Goal: Transaction & Acquisition: Purchase product/service

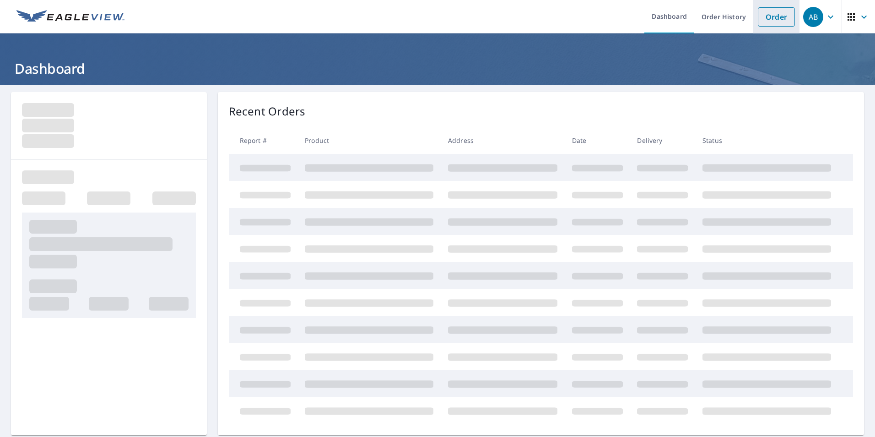
click at [766, 20] on link "Order" at bounding box center [776, 16] width 37 height 19
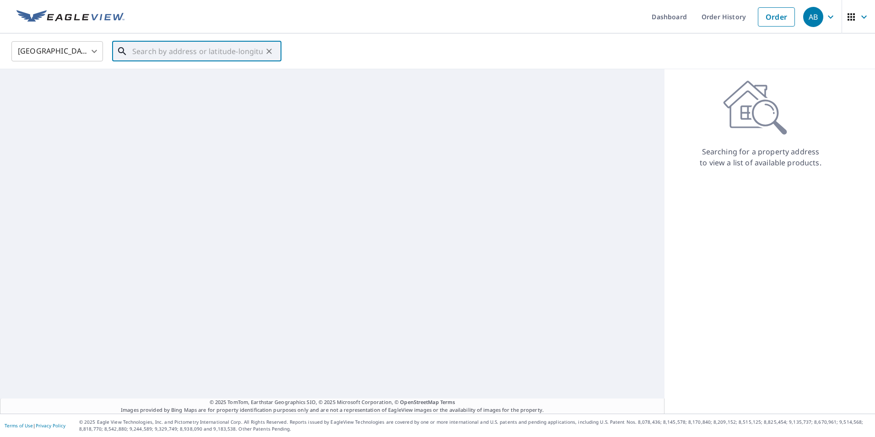
click at [178, 53] on input "text" at bounding box center [197, 51] width 130 height 26
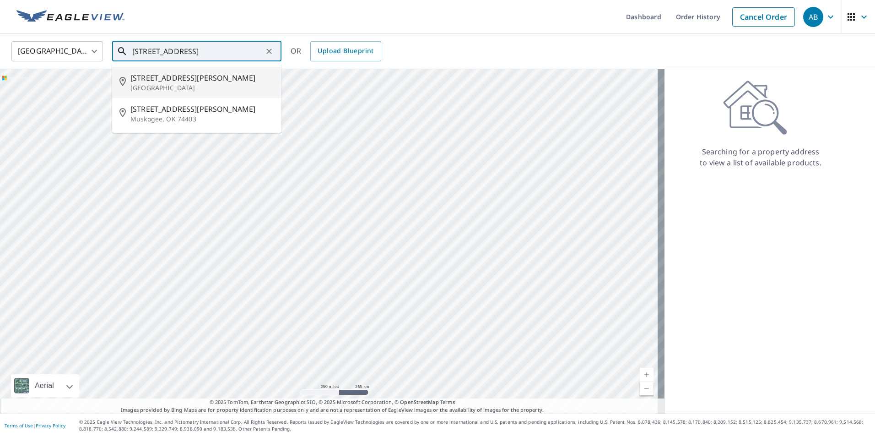
click at [195, 82] on span "[STREET_ADDRESS][PERSON_NAME]" at bounding box center [202, 77] width 144 height 11
type input "[STREET_ADDRESS][PERSON_NAME]"
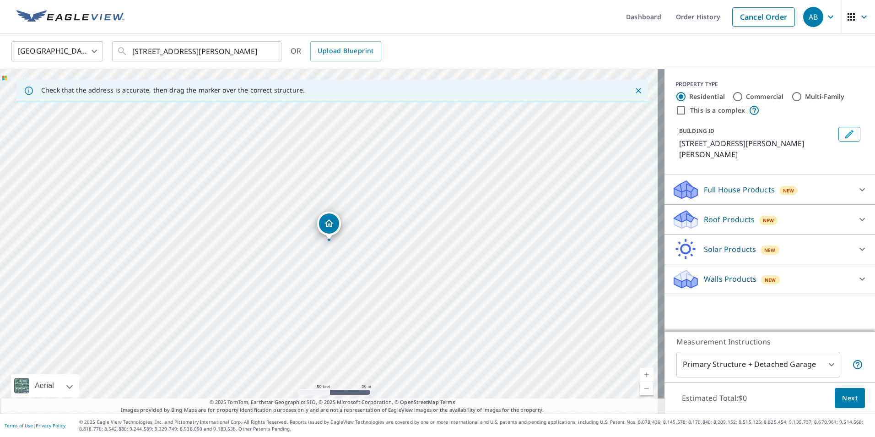
click at [858, 214] on icon at bounding box center [862, 219] width 11 height 11
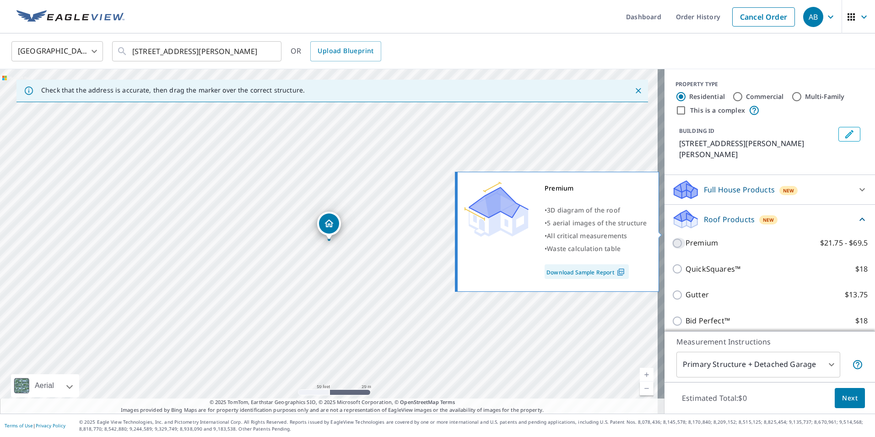
click at [672, 238] on input "Premium $21.75 - $69.5" at bounding box center [679, 243] width 14 height 11
checkbox input "true"
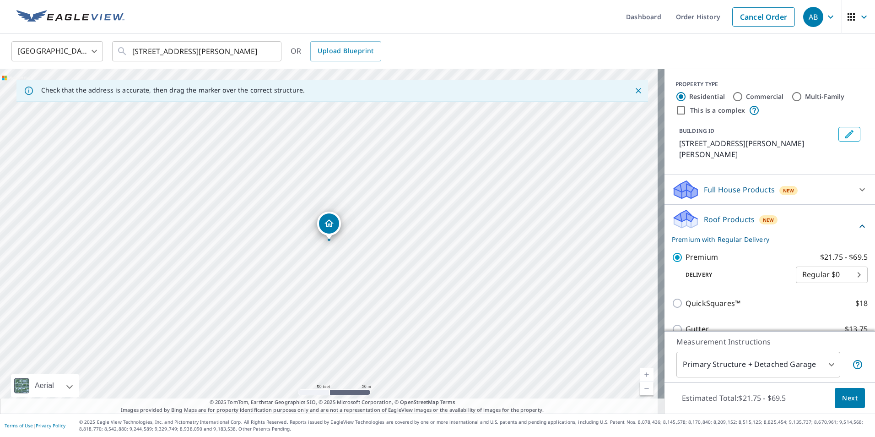
click at [842, 395] on span "Next" at bounding box center [850, 397] width 16 height 11
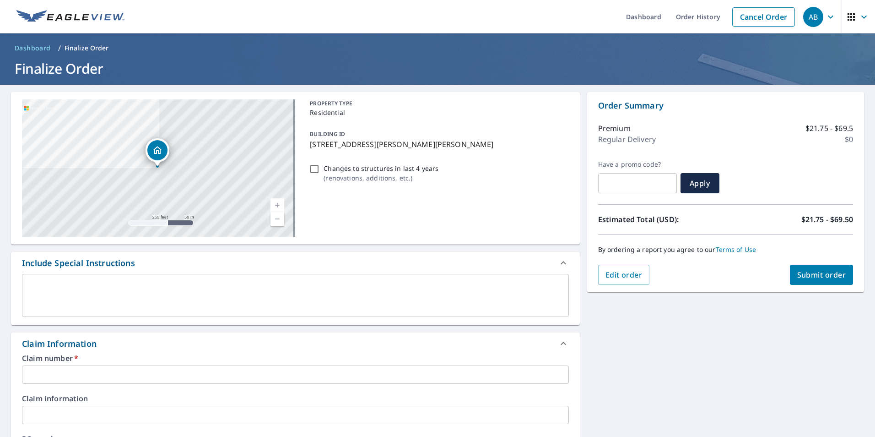
click at [314, 171] on input "Changes to structures in last 4 years ( renovations, additions, etc. )" at bounding box center [314, 168] width 11 height 11
checkbox input "true"
click at [244, 304] on textarea at bounding box center [295, 296] width 534 height 26
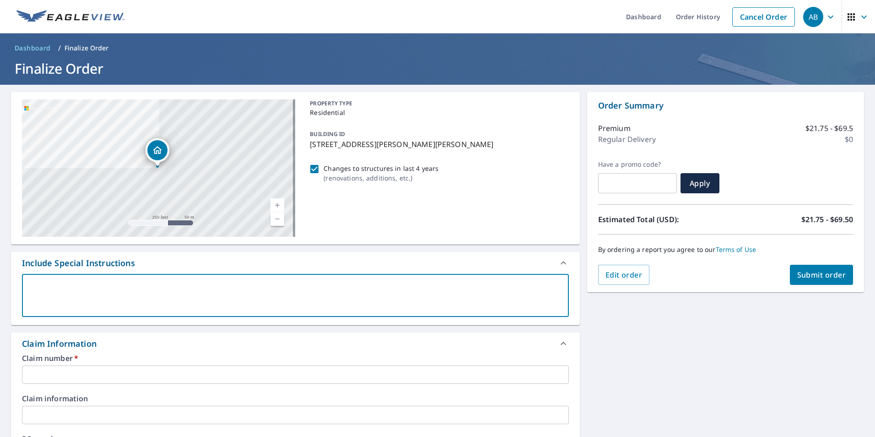
type textarea "t"
type textarea "x"
checkbox input "true"
type textarea "th"
type textarea "x"
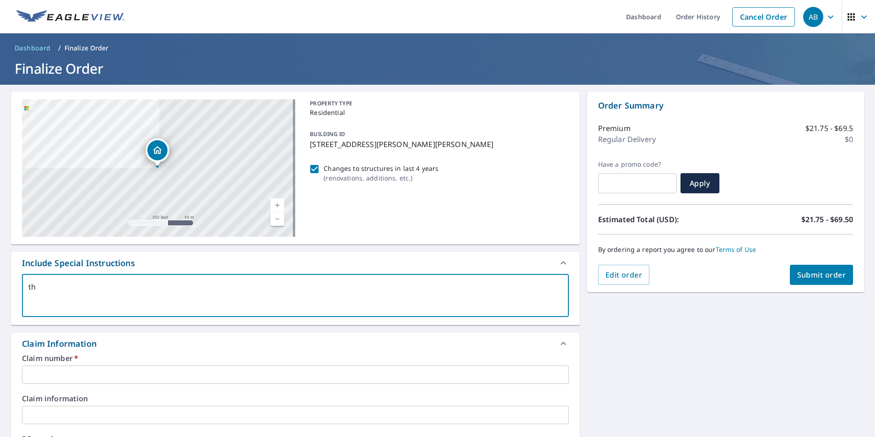
checkbox input "true"
type textarea "the"
type textarea "x"
checkbox input "true"
type textarea "the"
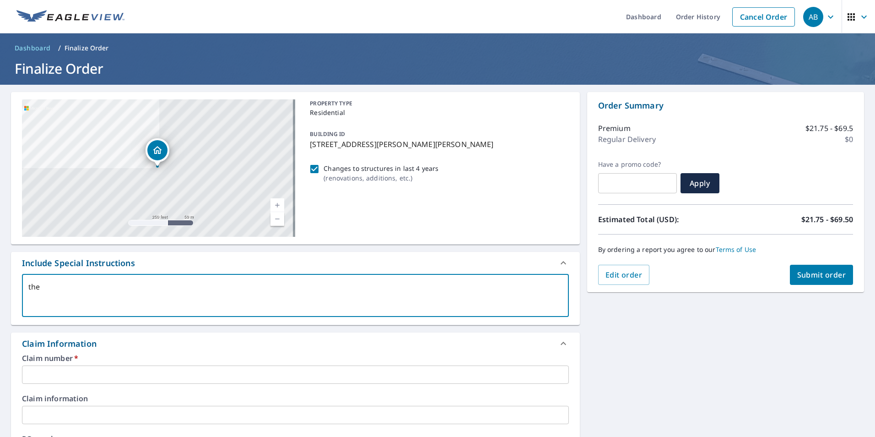
type textarea "x"
checkbox input "true"
type textarea "the e"
type textarea "x"
checkbox input "true"
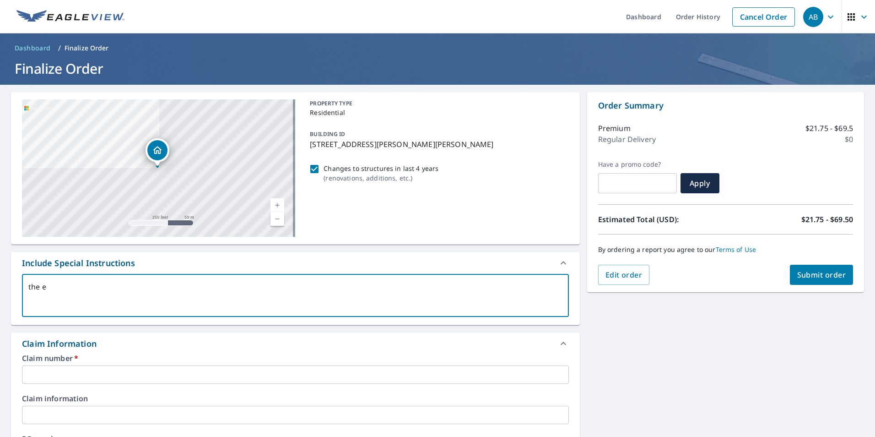
type textarea "the en"
type textarea "x"
checkbox input "true"
type textarea "the ent"
type textarea "x"
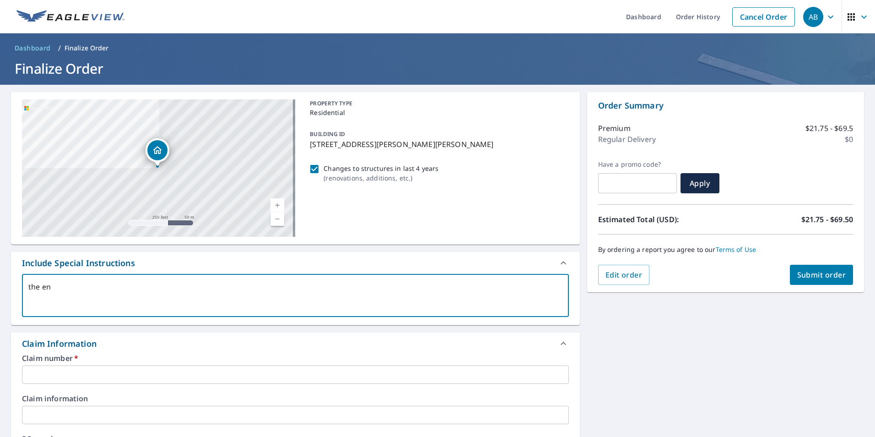
checkbox input "true"
type textarea "the enti"
type textarea "x"
checkbox input "true"
type textarea "the entir"
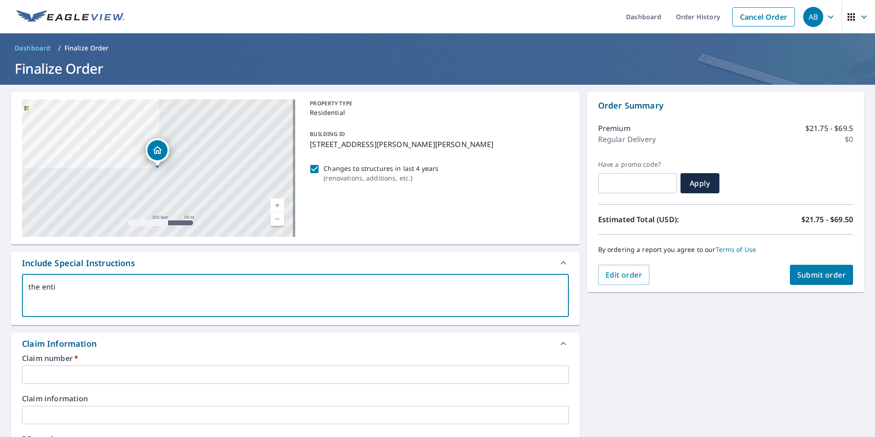
type textarea "x"
checkbox input "true"
type textarea "the entire"
type textarea "x"
checkbox input "true"
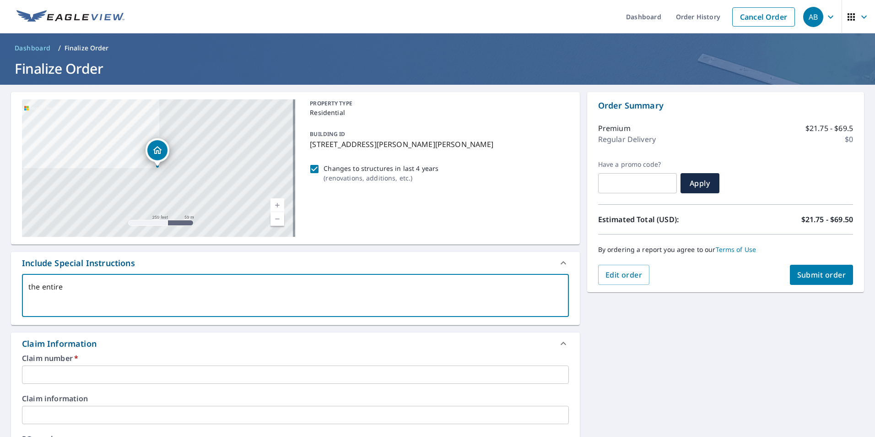
type textarea "the entire"
type textarea "x"
checkbox input "true"
type textarea "the entire b"
type textarea "x"
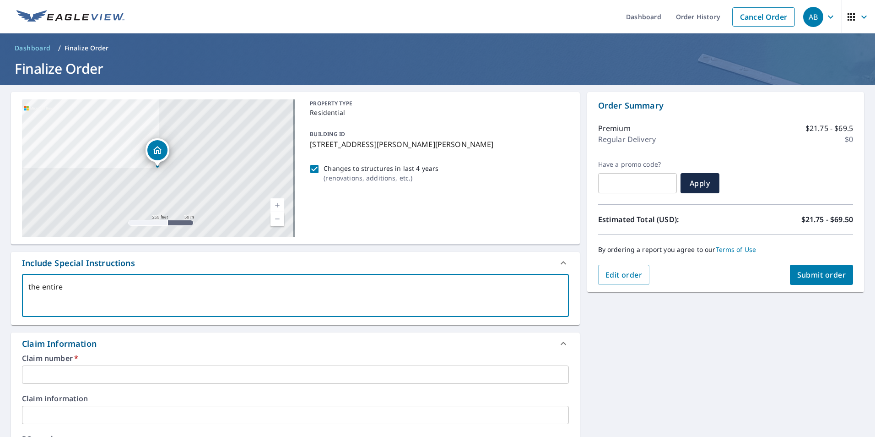
checkbox input "true"
type textarea "the entire bu"
type textarea "x"
checkbox input "true"
type textarea "the entire [PERSON_NAME]"
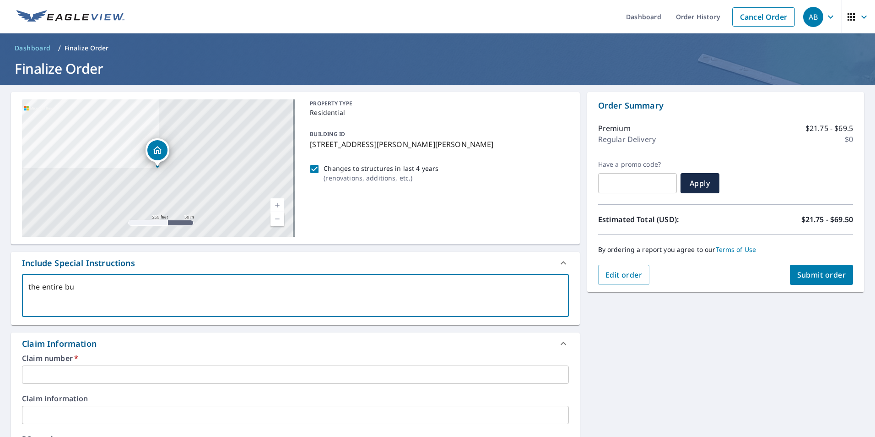
type textarea "x"
checkbox input "true"
type textarea "the entire buil"
type textarea "x"
checkbox input "true"
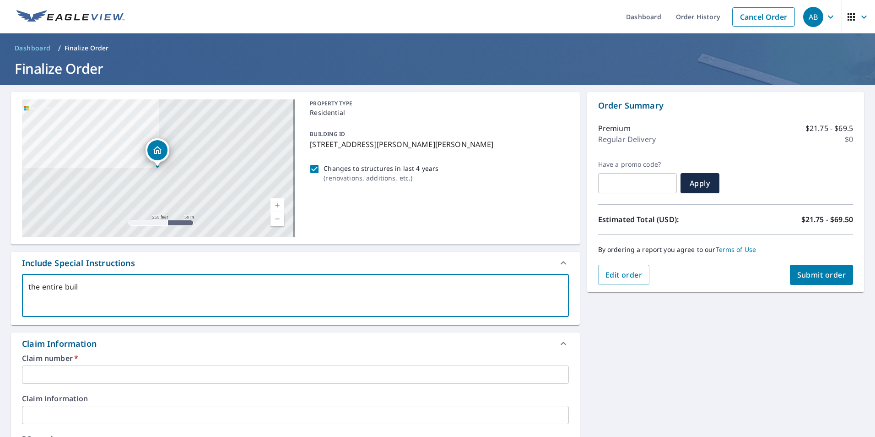
type textarea "the entire build"
type textarea "x"
checkbox input "true"
type textarea "the entire buildi"
type textarea "x"
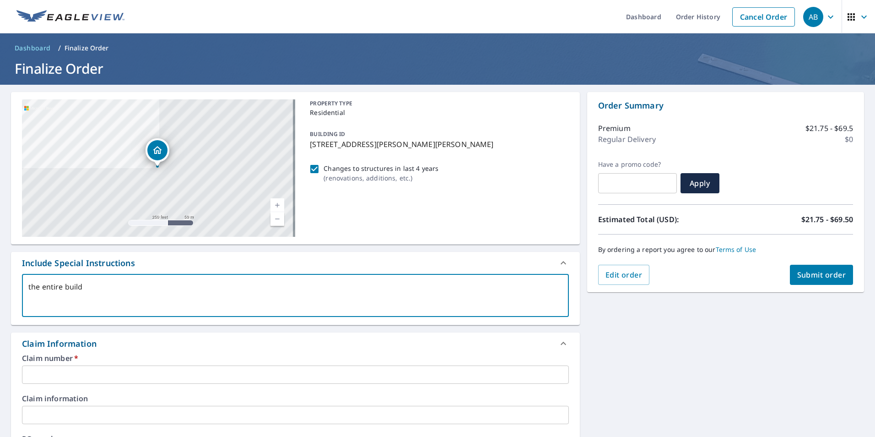
checkbox input "true"
type textarea "the entire buildin"
type textarea "x"
checkbox input "true"
type textarea "the entire building"
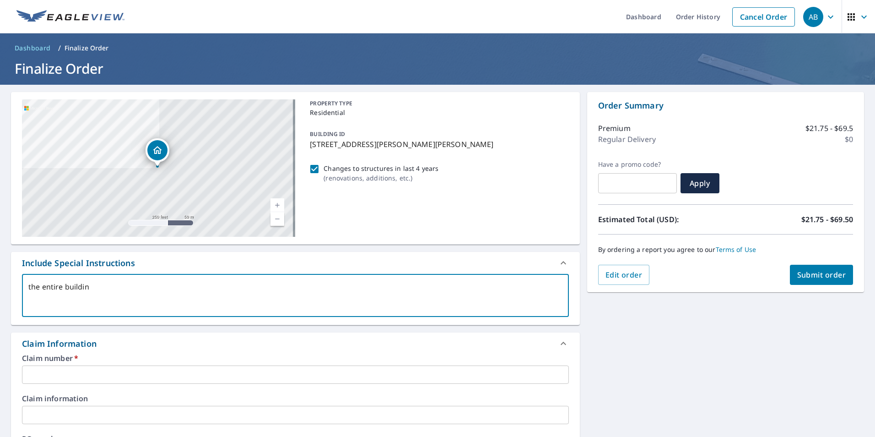
type textarea "x"
checkbox input "true"
type textarea "the entire building"
type textarea "x"
checkbox input "true"
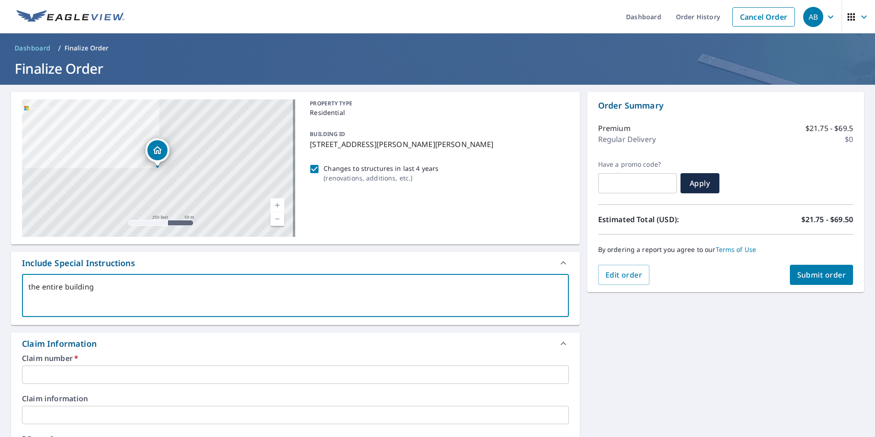
type textarea "the entire building o"
type textarea "x"
checkbox input "true"
type textarea "the entire building ok"
type textarea "x"
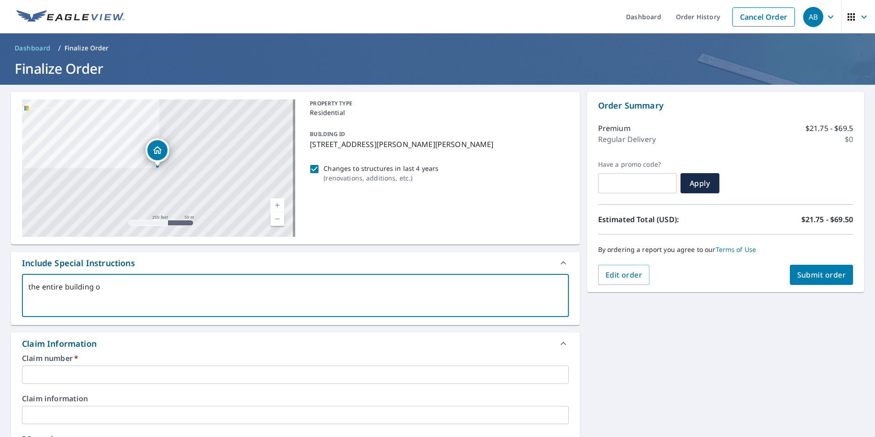
checkbox input "true"
type textarea "the entire building oke"
type textarea "x"
checkbox input "true"
type textarea "the entire building okea"
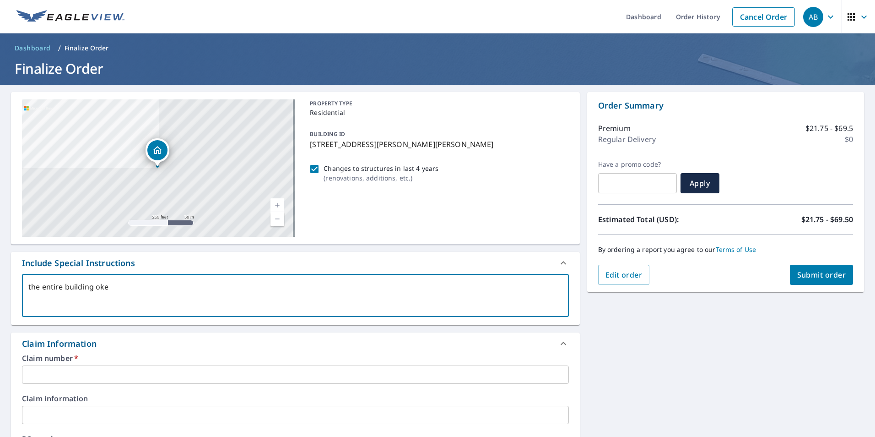
type textarea "x"
checkbox input "true"
type textarea "the entire building oke"
type textarea "x"
checkbox input "true"
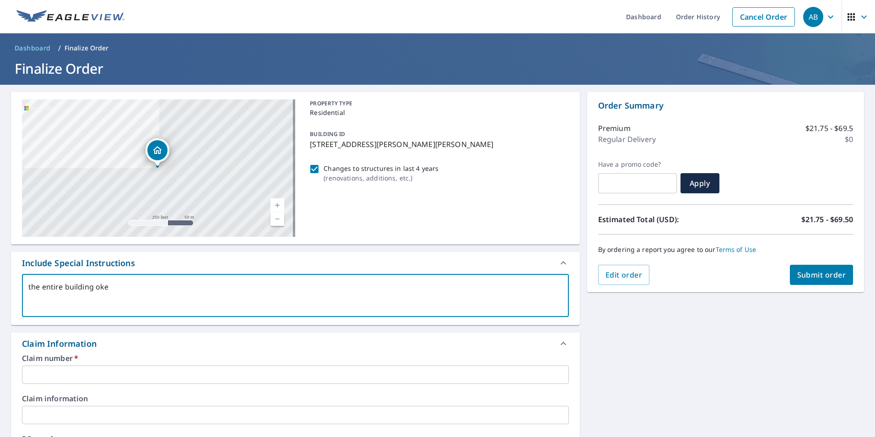
type textarea "the entire building ok"
type textarea "x"
checkbox input "true"
type textarea "the entire building o"
type textarea "x"
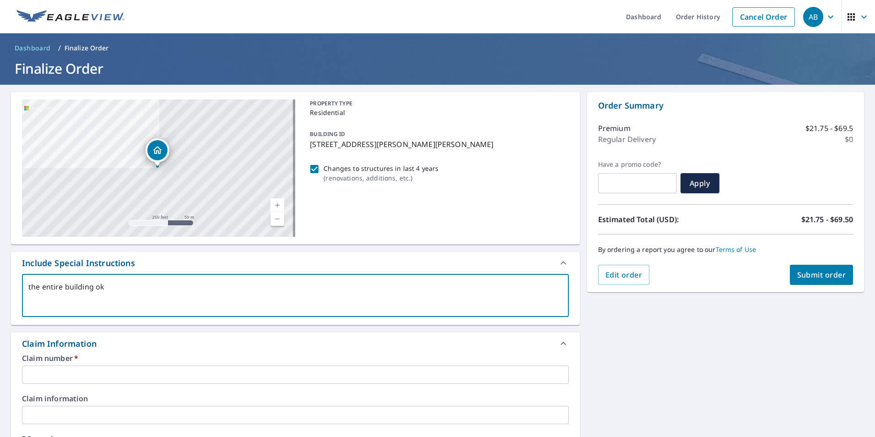
checkbox input "true"
type textarea "the entire building"
type textarea "x"
checkbox input "true"
type textarea "the entire building p"
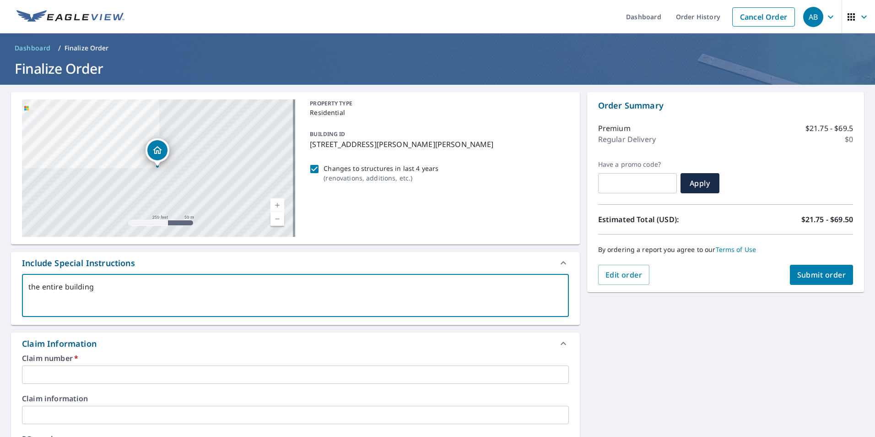
type textarea "x"
checkbox input "true"
type textarea "the entire building pl"
type textarea "x"
checkbox input "true"
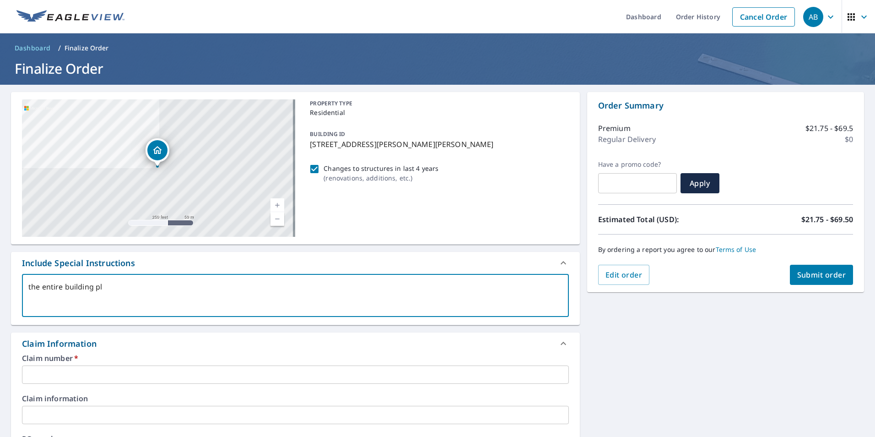
type textarea "the entire building ple"
type textarea "x"
checkbox input "true"
type textarea "the entire building plea"
type textarea "x"
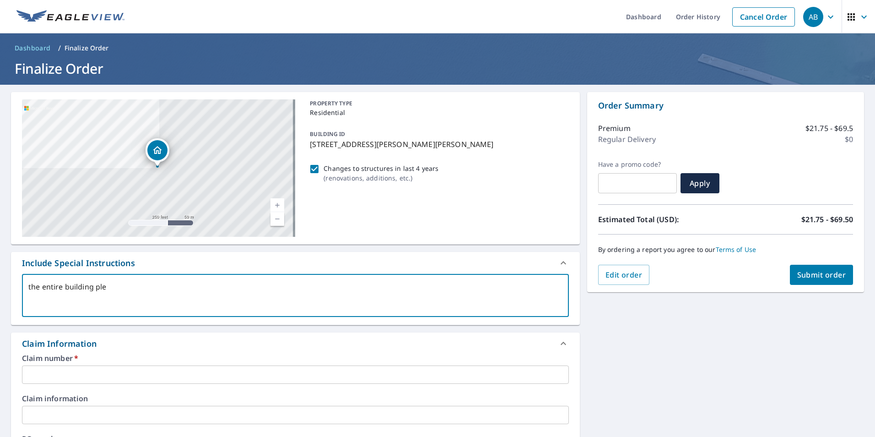
checkbox input "true"
type textarea "the entire building pleas"
type textarea "x"
checkbox input "true"
type textarea "the entire building pleasr"
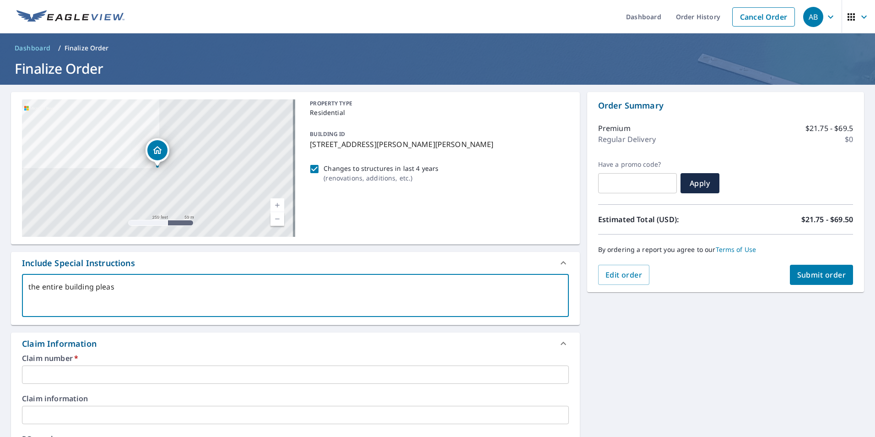
type textarea "x"
checkbox input "true"
type textarea "the entire building pleas"
type textarea "x"
checkbox input "true"
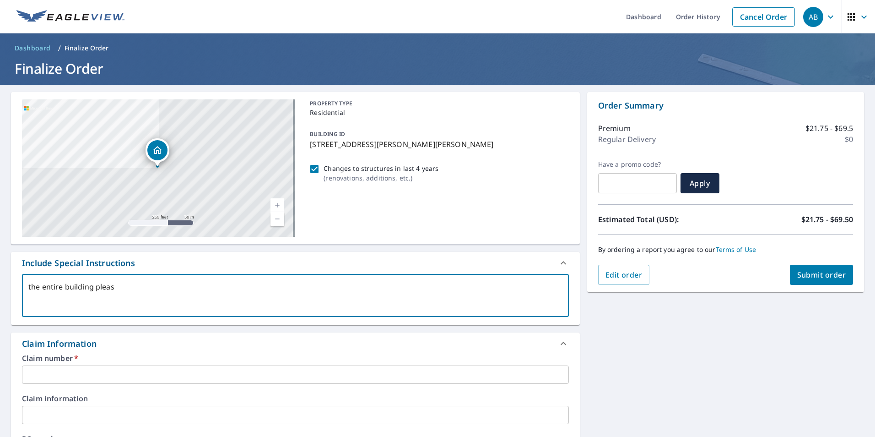
type textarea "the entire building please"
type textarea "x"
checkbox input "true"
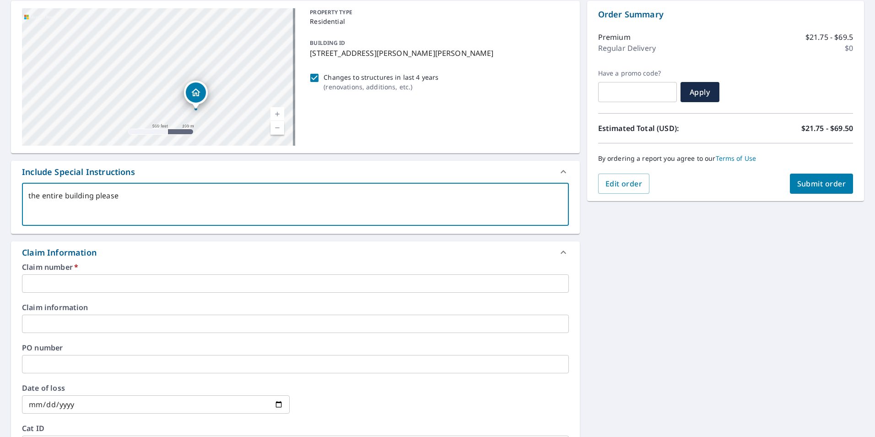
scroll to position [92, 0]
type textarea "the entire building please"
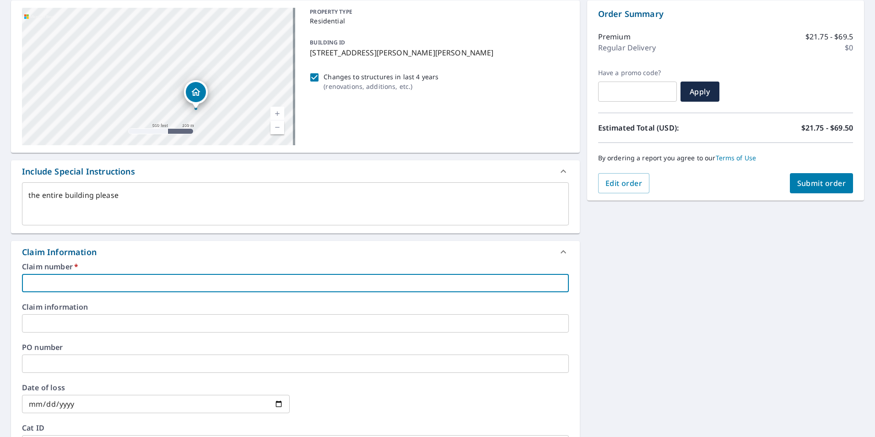
click at [100, 279] on input "text" at bounding box center [295, 283] width 547 height 18
paste input "7942040"
type textarea "x"
type input "7942040"
checkbox input "true"
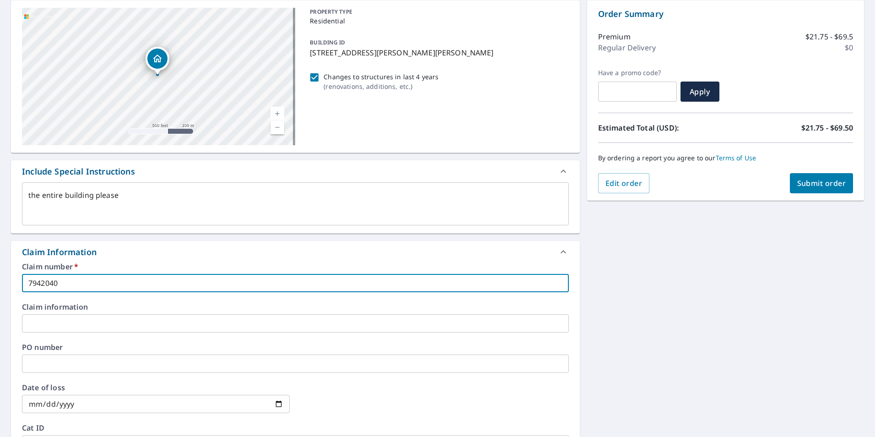
scroll to position [321, 0]
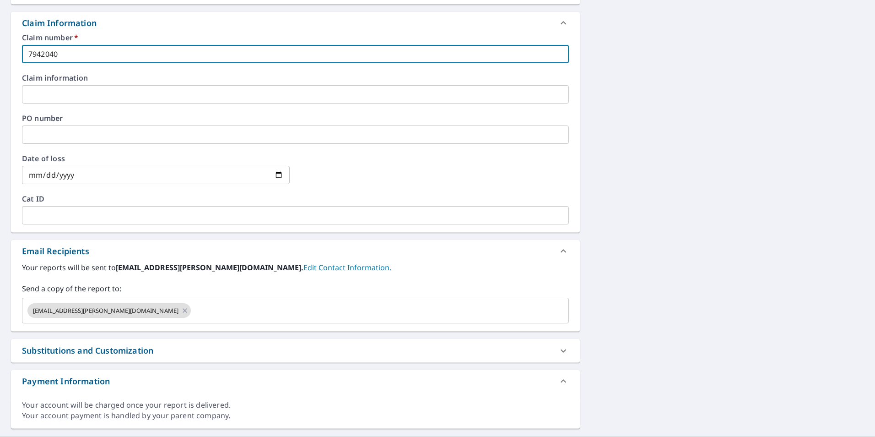
type input "7942040"
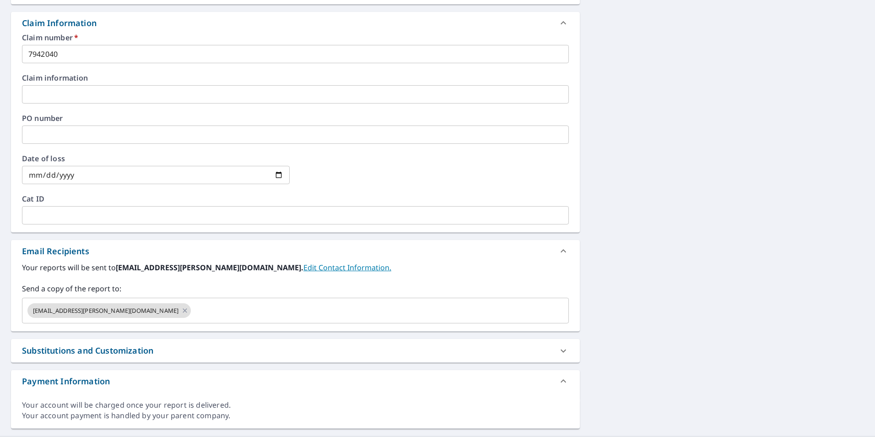
click at [93, 348] on div "Substitutions and Customization" at bounding box center [87, 350] width 131 height 12
type textarea "x"
checkbox input "true"
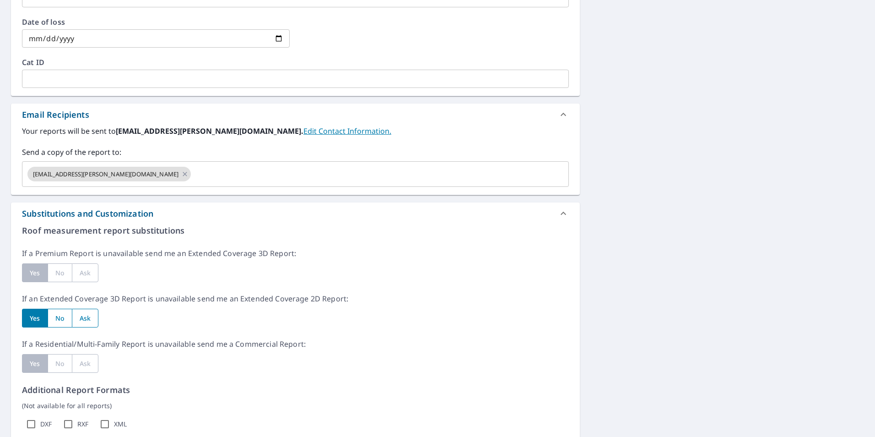
scroll to position [549, 0]
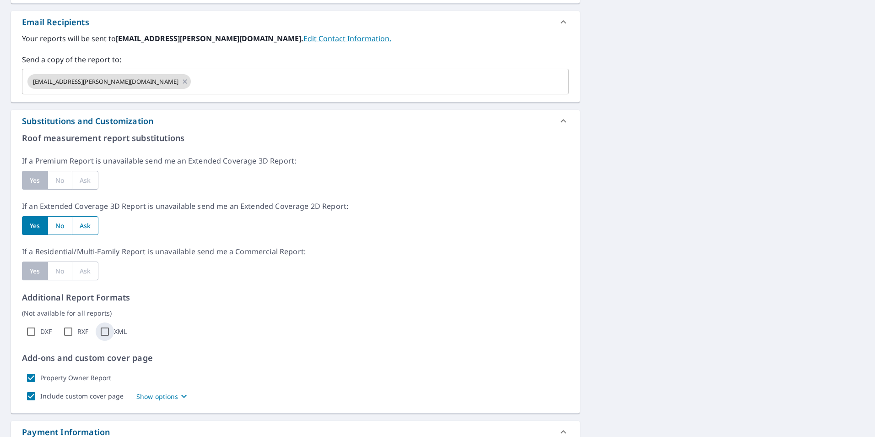
click at [103, 332] on input "XML" at bounding box center [105, 331] width 18 height 18
checkbox input "true"
type textarea "x"
checkbox input "true"
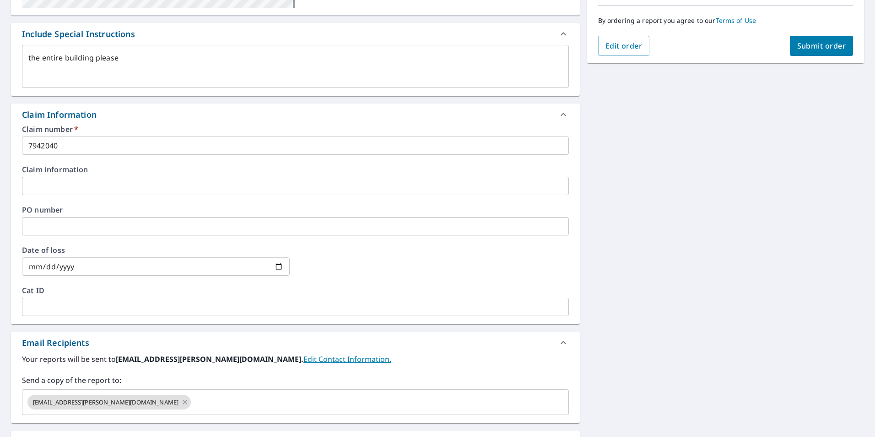
scroll to position [137, 0]
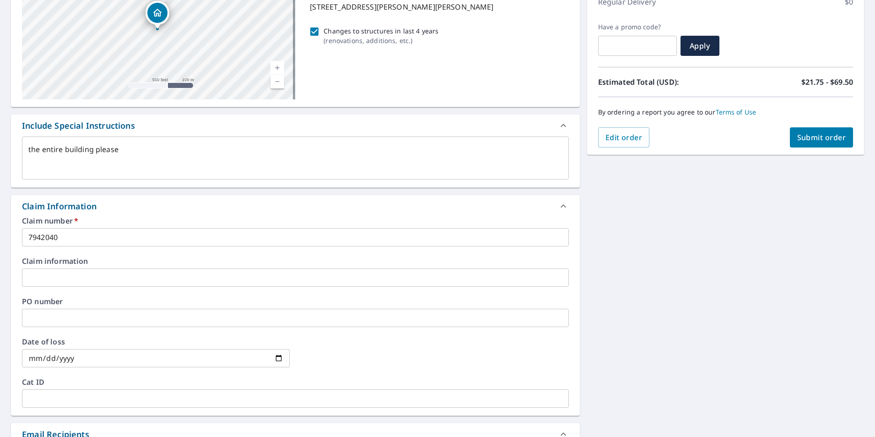
click at [815, 136] on span "Submit order" at bounding box center [822, 137] width 49 height 10
type textarea "x"
checkbox input "true"
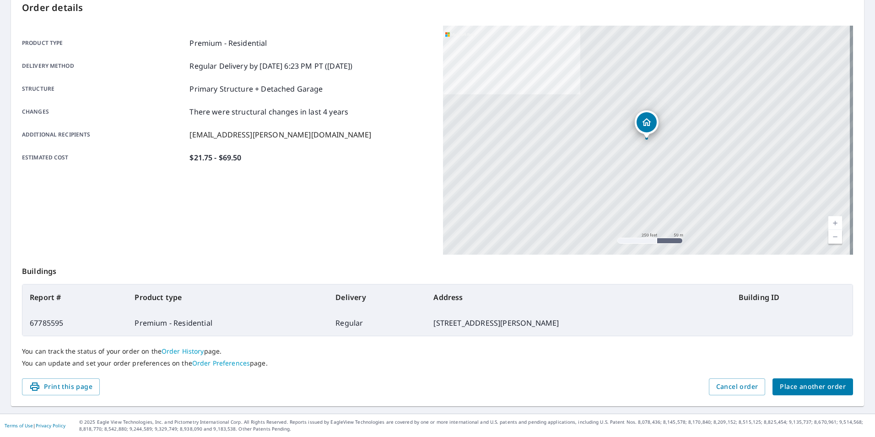
scroll to position [102, 0]
